Goal: Find specific page/section: Find specific page/section

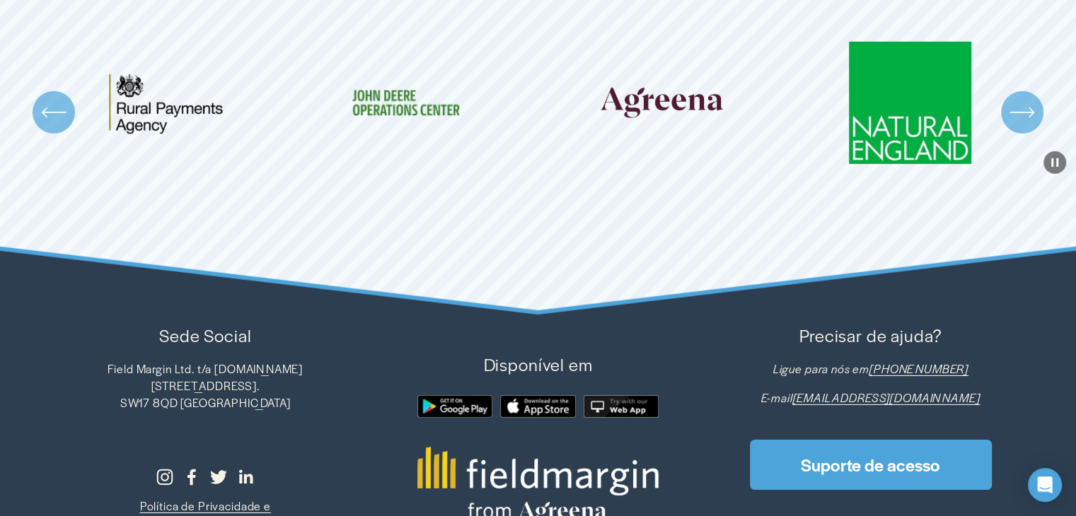
scroll to position [4598, 0]
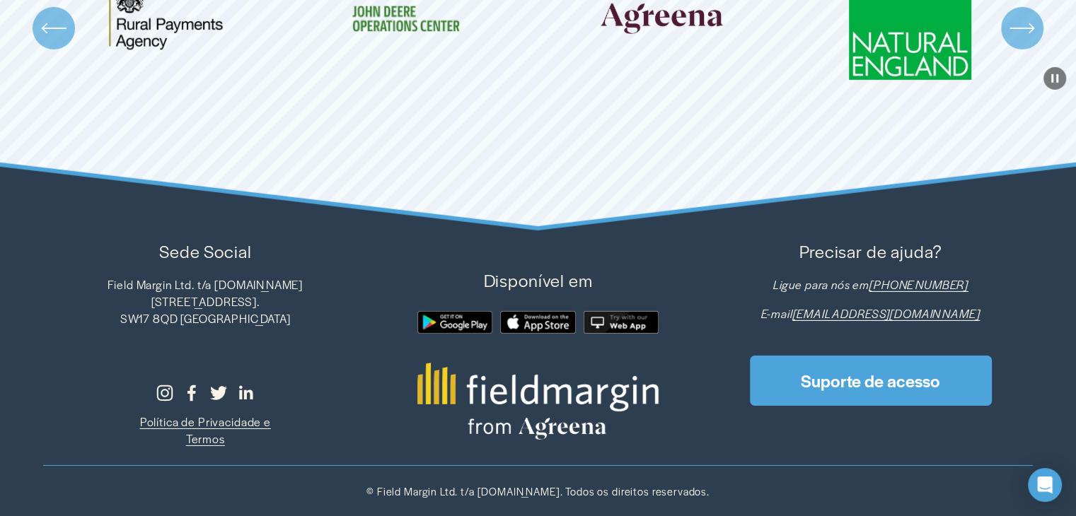
drag, startPoint x: 652, startPoint y: 398, endPoint x: 494, endPoint y: 398, distance: 157.8
click at [494, 398] on div at bounding box center [538, 401] width 242 height 77
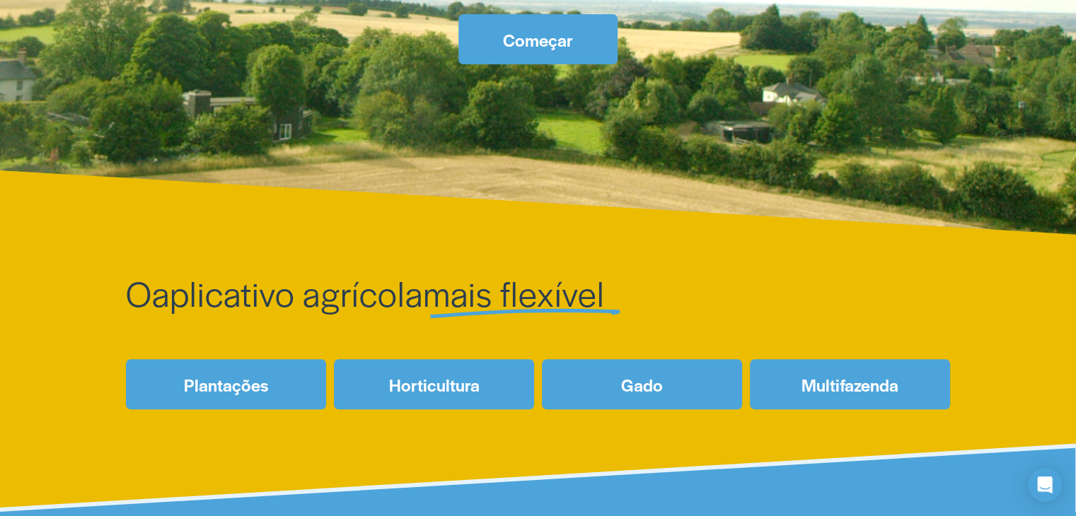
scroll to position [0, 0]
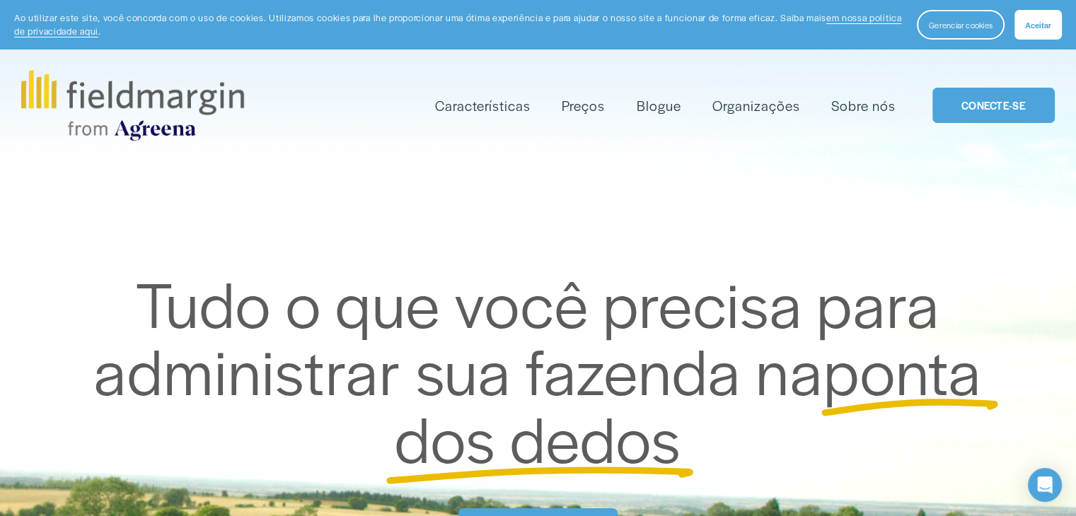
click at [0, 0] on font "Mapeamento" at bounding box center [0, 0] width 0 height 0
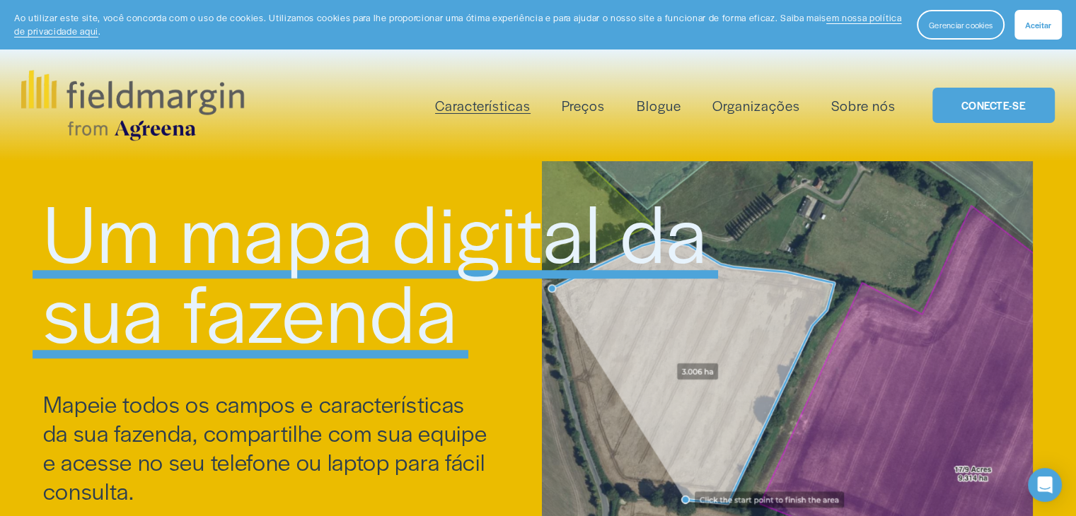
click at [0, 0] on font "Relatórios" at bounding box center [0, 0] width 0 height 0
